Goal: Information Seeking & Learning: Learn about a topic

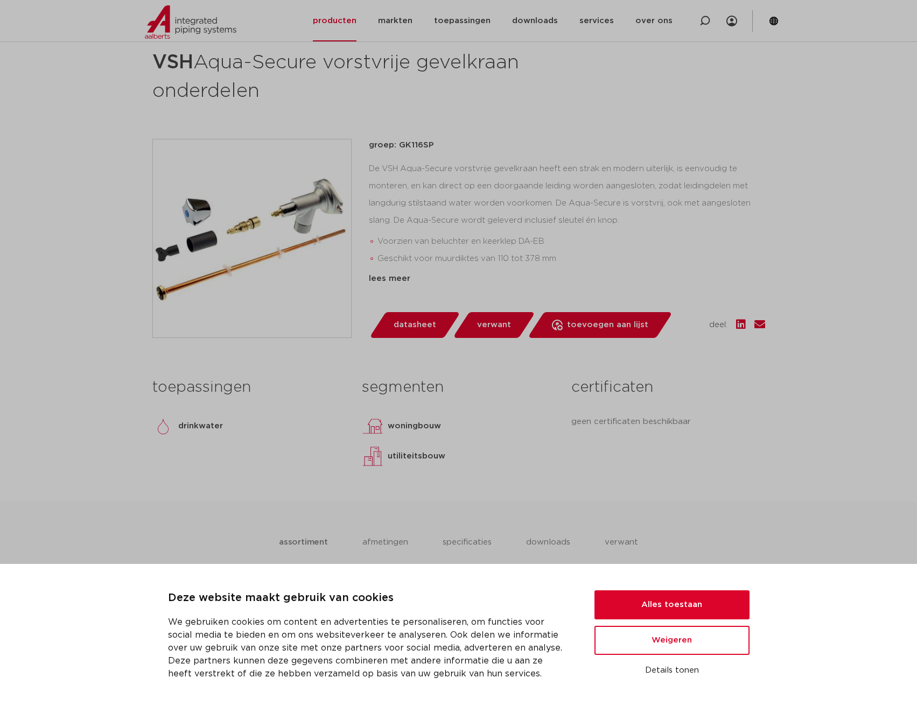
scroll to position [215, 0]
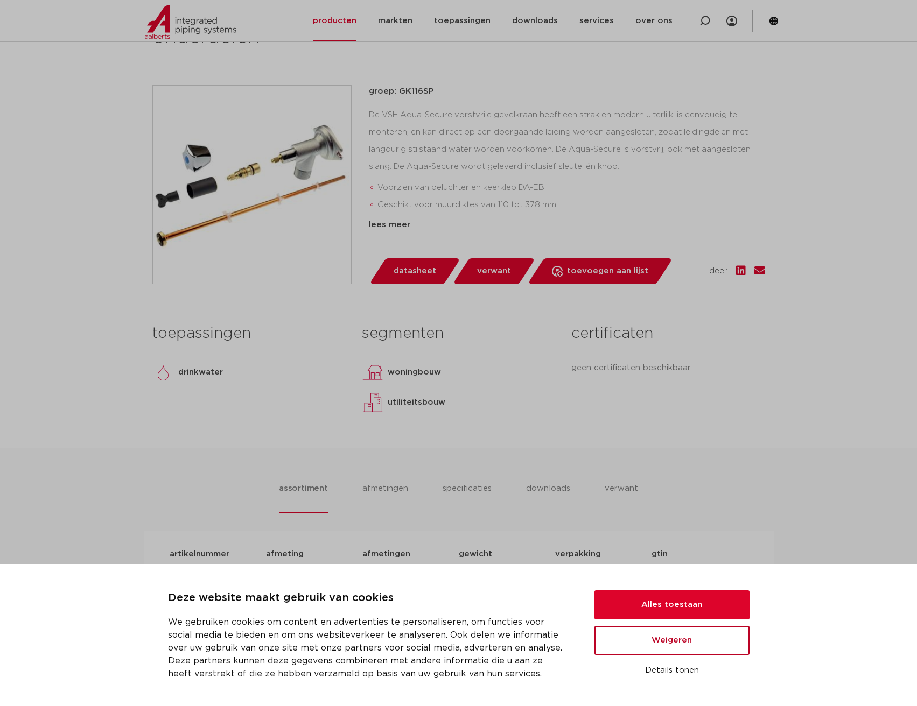
drag, startPoint x: 656, startPoint y: 657, endPoint x: 662, endPoint y: 654, distance: 6.3
click at [658, 656] on ul "Alles toestaan Weigeren Details tonen" at bounding box center [671, 634] width 155 height 89
click at [670, 649] on button "Weigeren" at bounding box center [671, 640] width 155 height 29
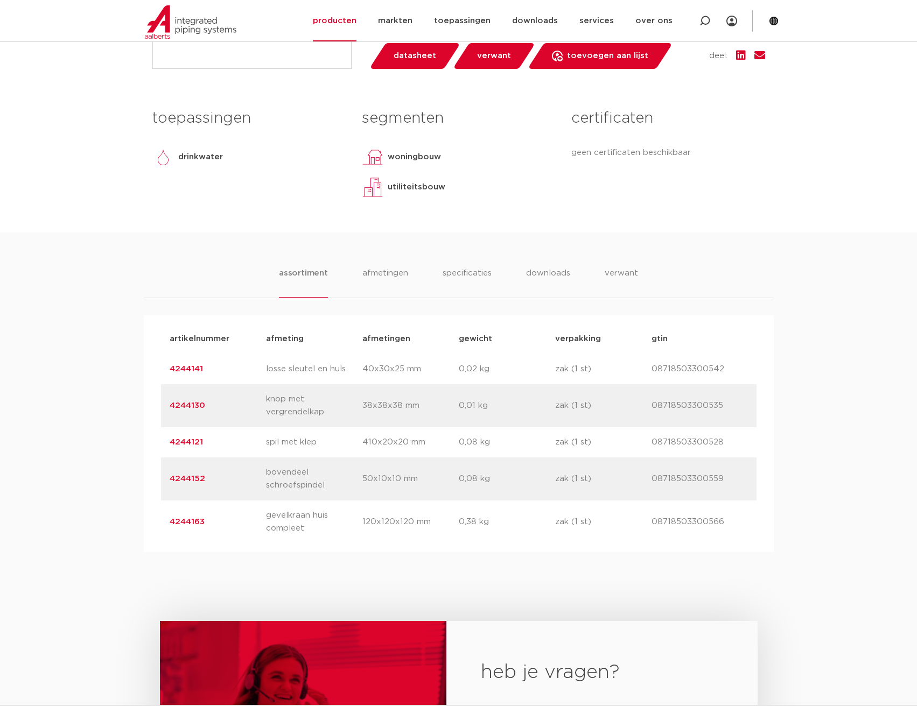
scroll to position [484, 0]
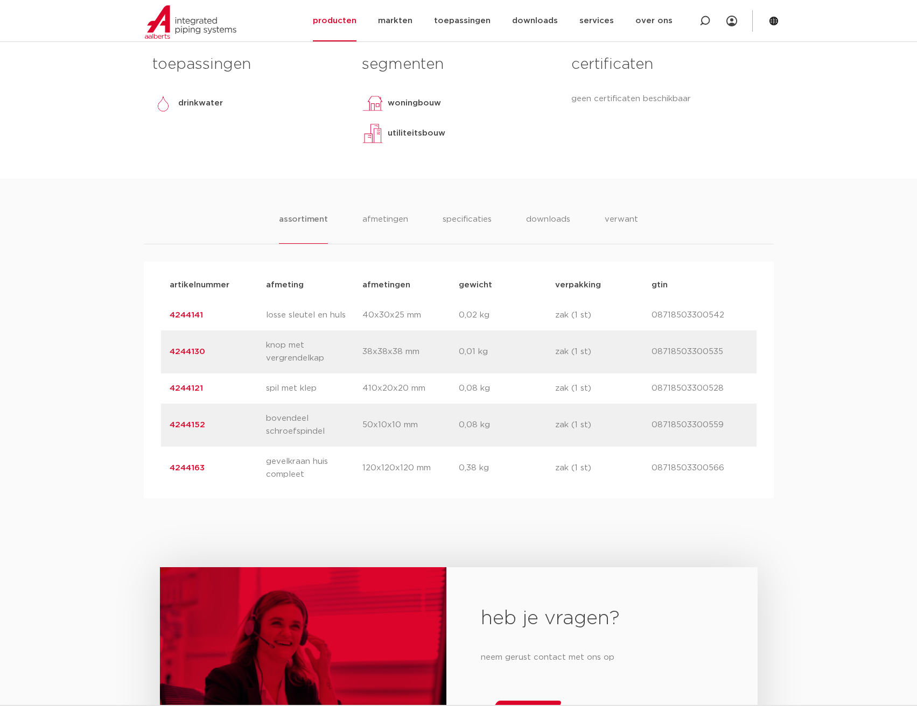
drag, startPoint x: 277, startPoint y: 391, endPoint x: 319, endPoint y: 390, distance: 42.0
click at [319, 390] on p "spil met klep" at bounding box center [314, 388] width 96 height 13
click at [326, 379] on div "artikelnummer 4244121 afmeting spil met klep [GEOGRAPHIC_DATA] 410x20x20 mm gew…" at bounding box center [458, 389] width 595 height 30
drag, startPoint x: 338, startPoint y: 384, endPoint x: 589, endPoint y: 383, distance: 250.8
click at [589, 383] on div "artikelnummer 4244121 afmeting spil met klep [GEOGRAPHIC_DATA] 410x20x20 mm gew…" at bounding box center [458, 389] width 595 height 30
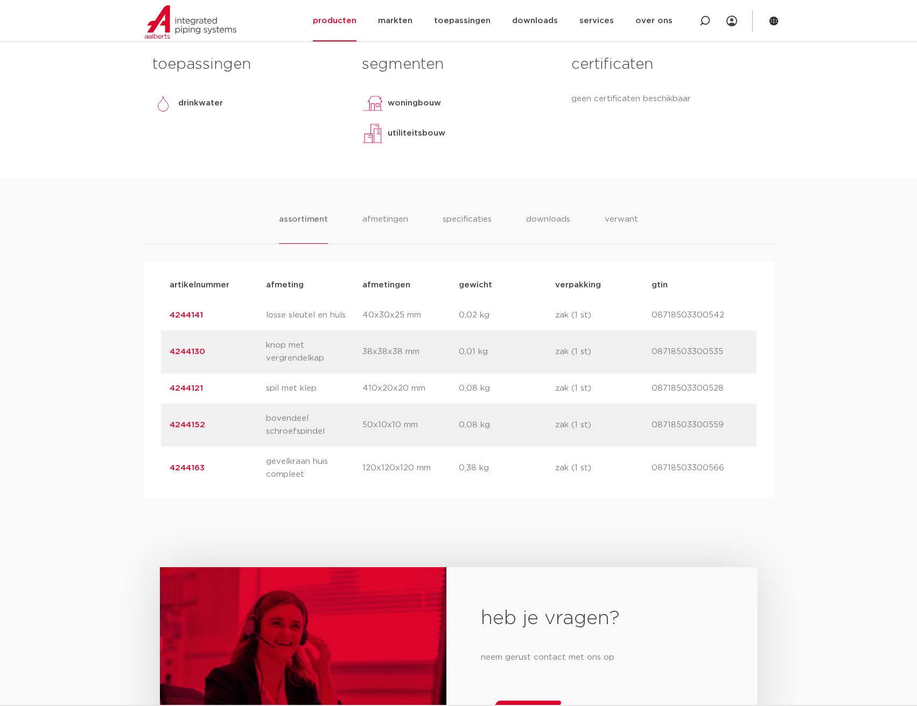
click at [590, 384] on p "zak (1 st)" at bounding box center [603, 388] width 96 height 13
click at [443, 405] on div "artikelnummer 4244152 afmeting bovendeel schroefspindel [GEOGRAPHIC_DATA] 50x10…" at bounding box center [458, 425] width 595 height 43
drag, startPoint x: 441, startPoint y: 404, endPoint x: 325, endPoint y: 423, distance: 117.7
click at [325, 423] on div "artikelnummer 4244152 afmeting bovendeel schroefspindel [GEOGRAPHIC_DATA] 50x10…" at bounding box center [458, 425] width 595 height 43
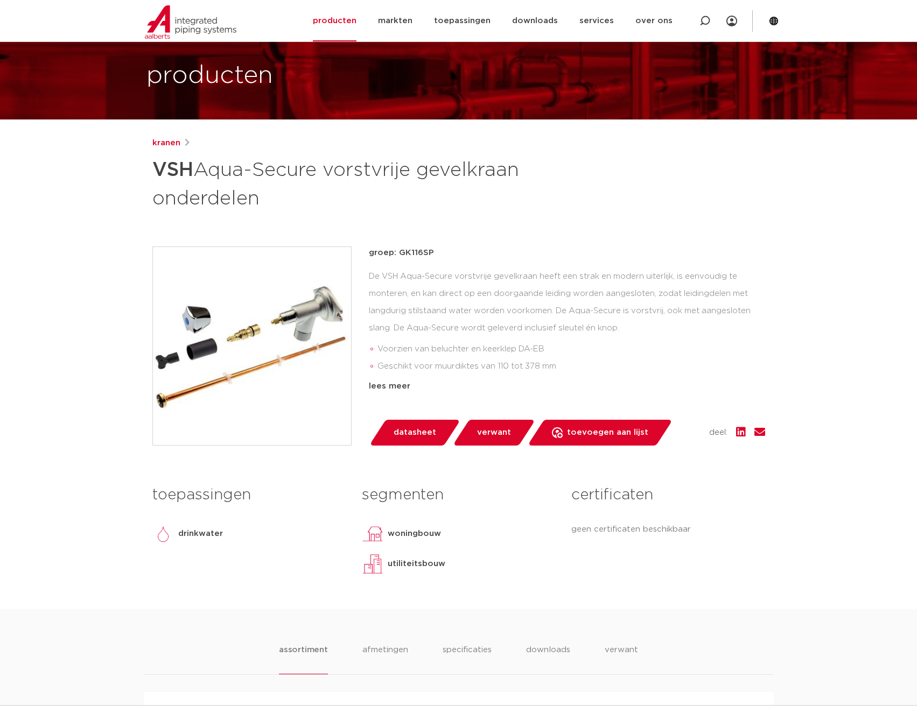
scroll to position [0, 0]
